Goal: Information Seeking & Learning: Learn about a topic

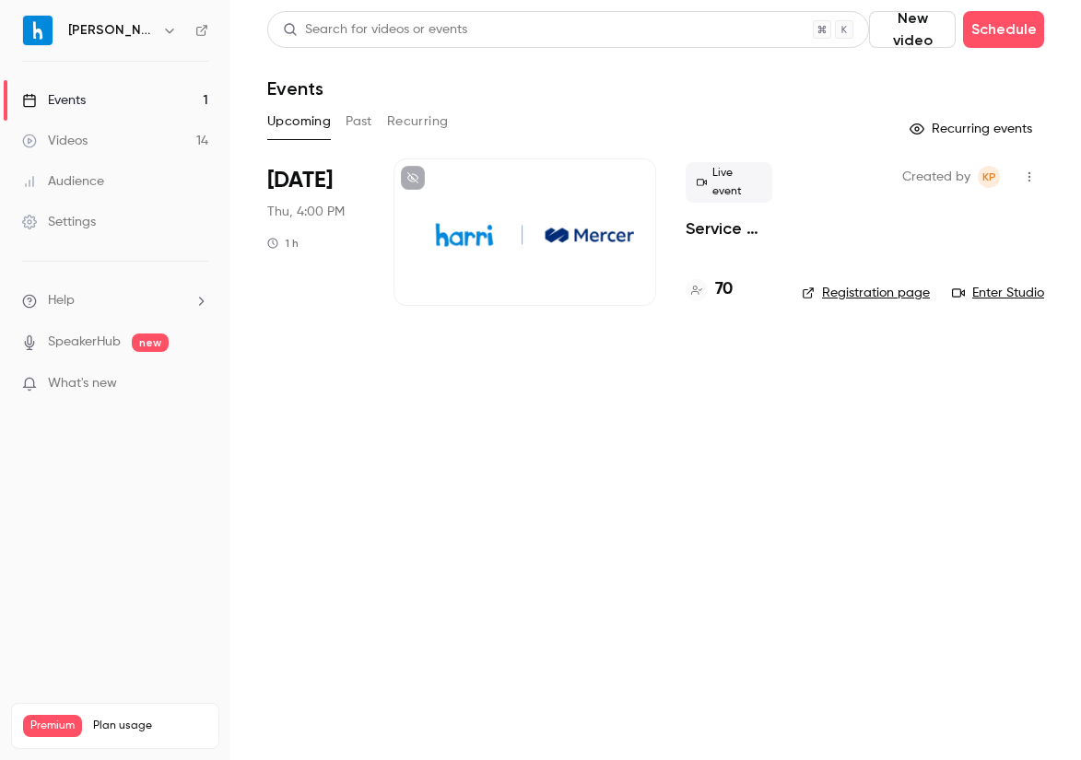
click at [693, 264] on div "Live event Service with a Struggle: What Hospitality Can Teach Us About Support…" at bounding box center [729, 232] width 87 height 147
click at [725, 290] on h4 "70" at bounding box center [724, 289] width 18 height 25
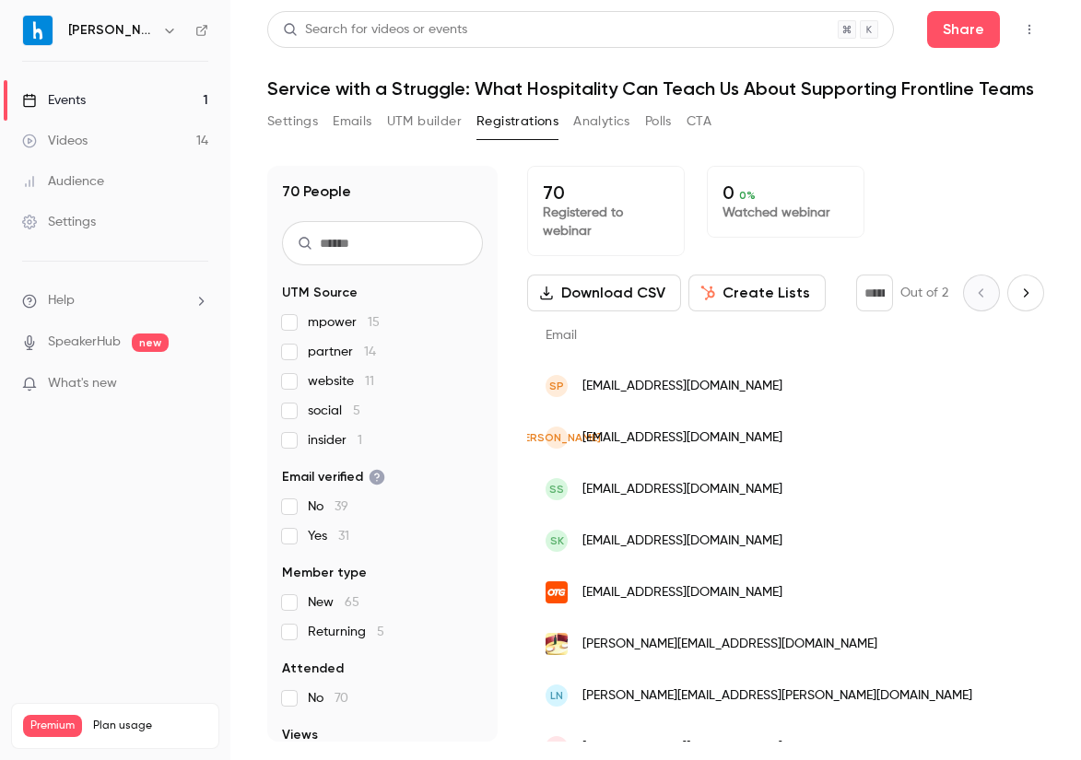
click at [730, 98] on h1 "Service with a Struggle: What Hospitality Can Teach Us About Supporting Frontli…" at bounding box center [655, 88] width 777 height 22
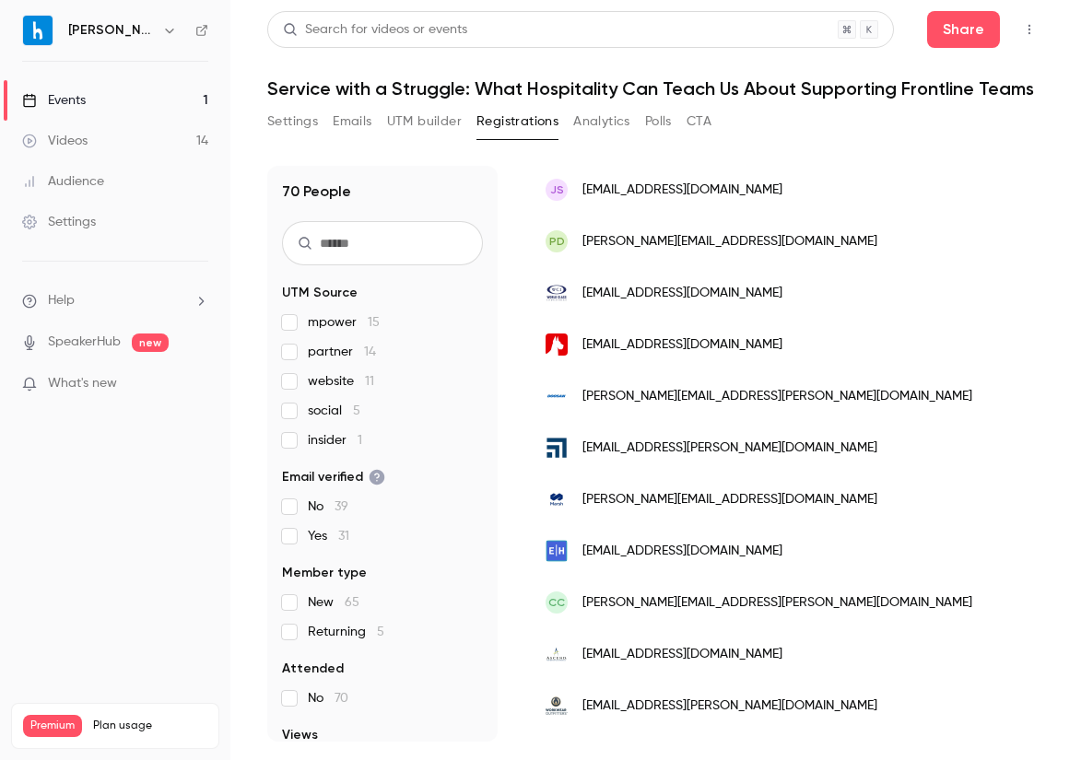
scroll to position [888, 0]
